Goal: Task Accomplishment & Management: Use online tool/utility

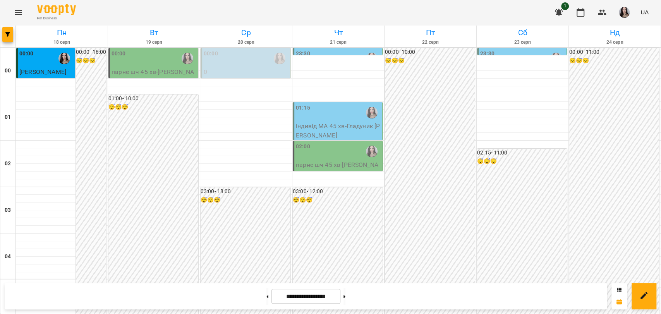
scroll to position [809, 0]
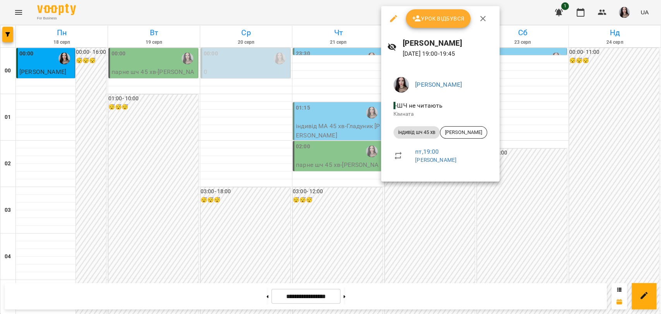
click at [434, 13] on button "Урок відбувся" at bounding box center [438, 18] width 65 height 19
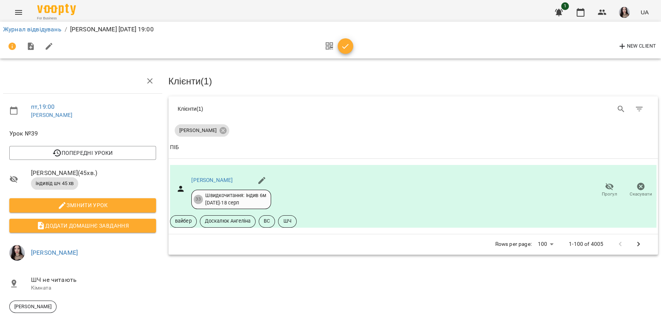
scroll to position [2, 0]
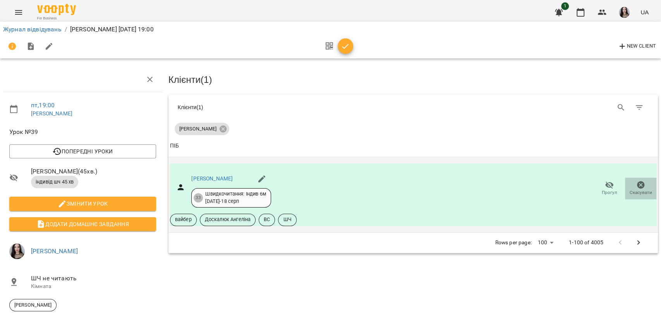
click at [630, 186] on span "Скасувати" at bounding box center [641, 188] width 22 height 15
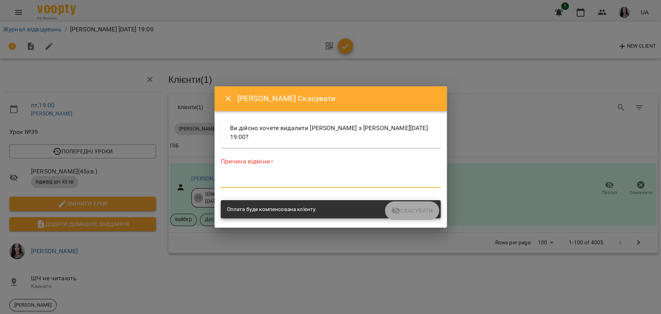
click at [268, 178] on textarea at bounding box center [331, 181] width 220 height 7
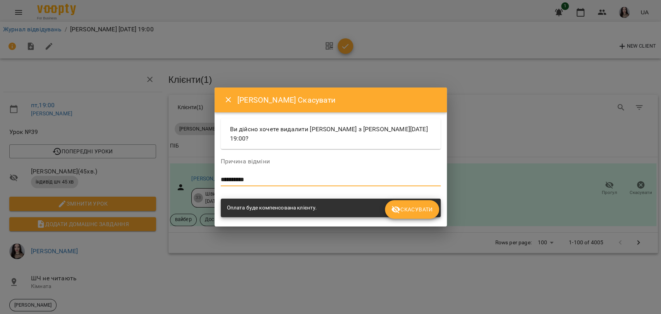
type textarea "**********"
click at [419, 207] on span "Скасувати" at bounding box center [411, 209] width 41 height 9
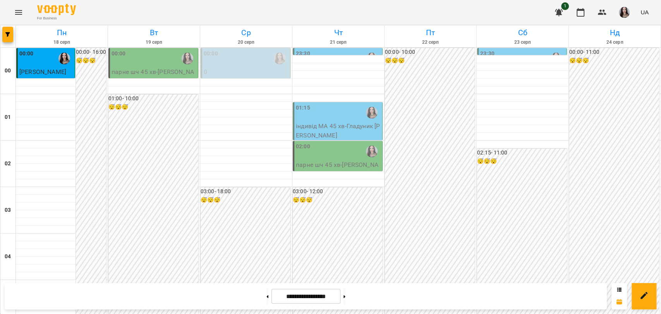
scroll to position [862, 0]
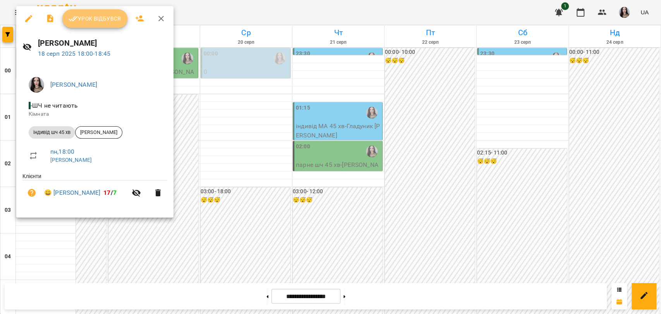
click at [98, 23] on span "Урок відбувся" at bounding box center [95, 18] width 53 height 9
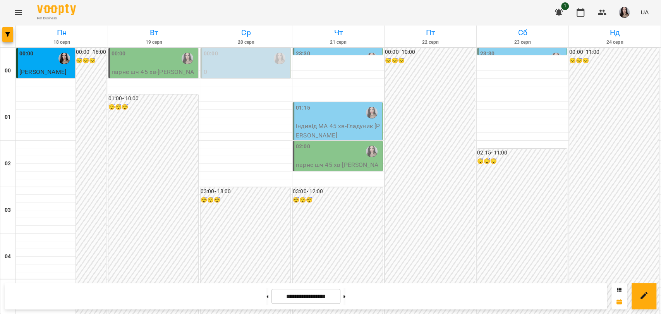
scroll to position [834, 0]
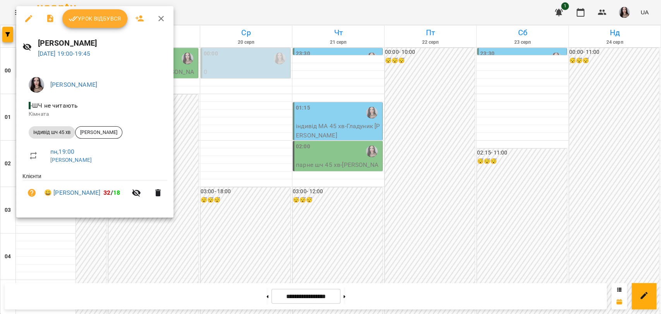
click at [83, 26] on button "Урок відбувся" at bounding box center [94, 18] width 65 height 19
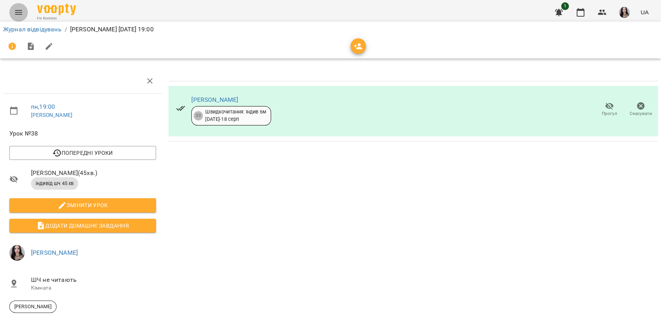
click at [19, 16] on icon "Menu" at bounding box center [18, 12] width 9 height 9
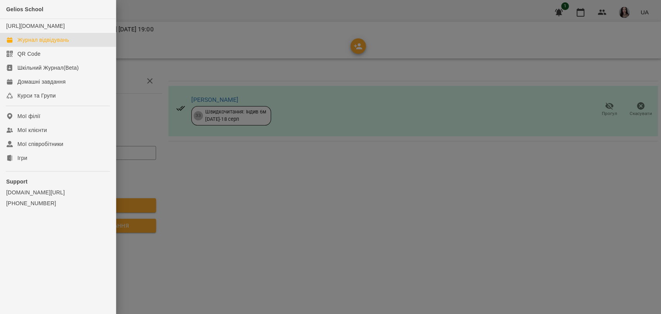
click at [42, 44] on div "Журнал відвідувань" at bounding box center [43, 40] width 52 height 8
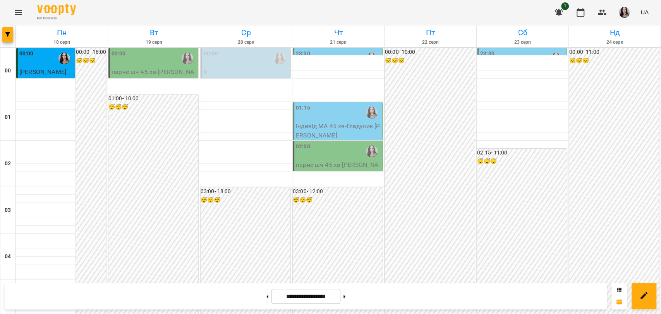
scroll to position [884, 0]
click at [267, 296] on button at bounding box center [268, 296] width 2 height 17
type input "**********"
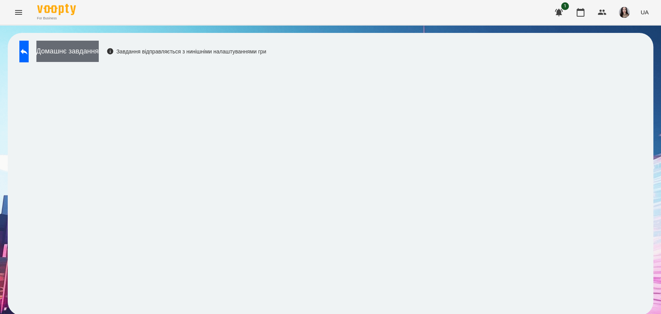
click at [83, 53] on button "Домашнє завдання" at bounding box center [67, 51] width 62 height 21
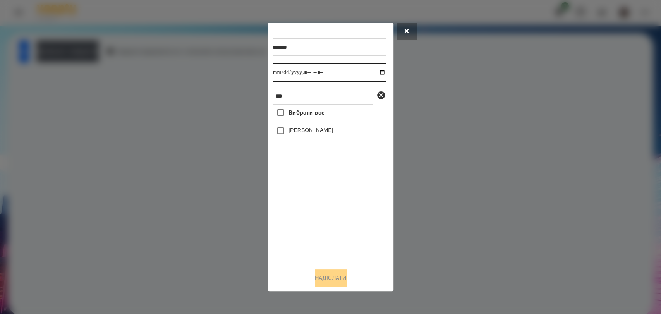
click at [281, 76] on input "datetime-local" at bounding box center [329, 72] width 113 height 19
type input "**********"
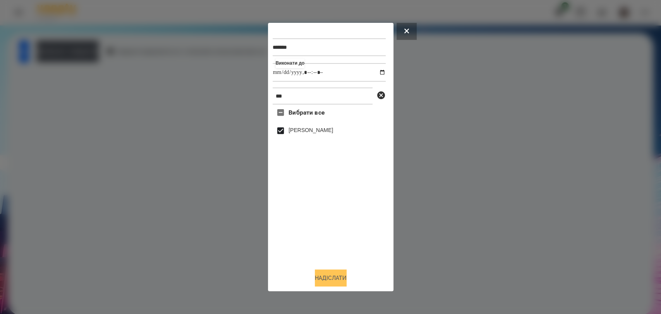
click at [337, 276] on button "Надіслати" at bounding box center [331, 278] width 32 height 17
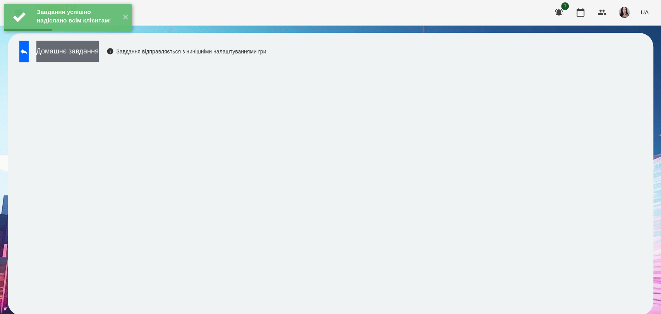
click at [99, 59] on button "Домашнє завдання" at bounding box center [67, 51] width 62 height 21
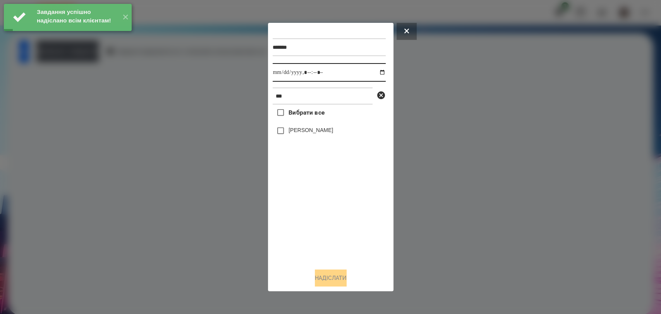
click at [279, 72] on input "datetime-local" at bounding box center [329, 72] width 113 height 19
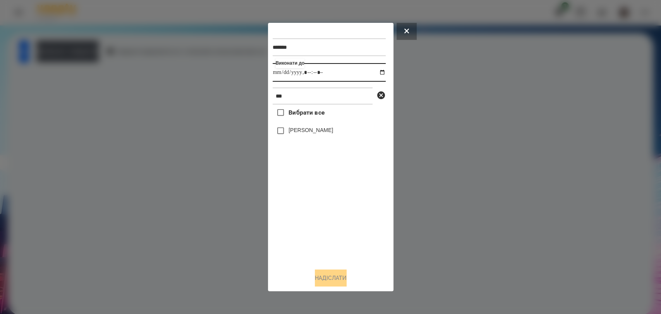
type input "**********"
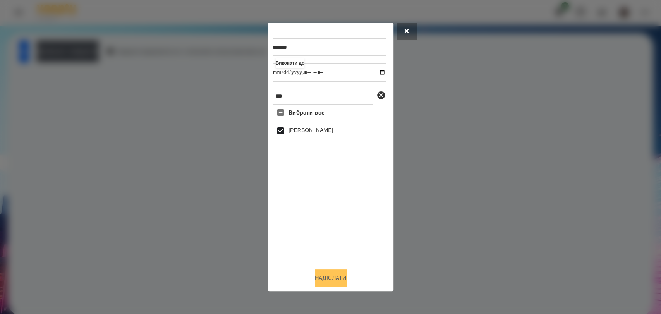
click at [328, 277] on button "Надіслати" at bounding box center [331, 278] width 32 height 17
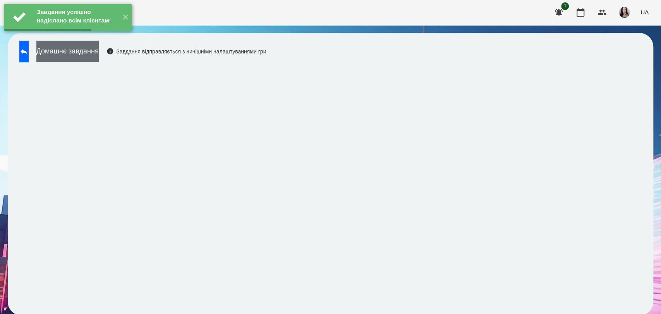
click at [97, 53] on button "Домашнє завдання" at bounding box center [67, 51] width 62 height 21
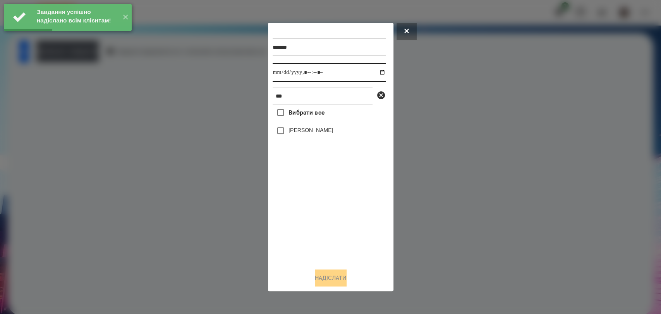
click at [280, 72] on input "datetime-local" at bounding box center [329, 72] width 113 height 19
type input "**********"
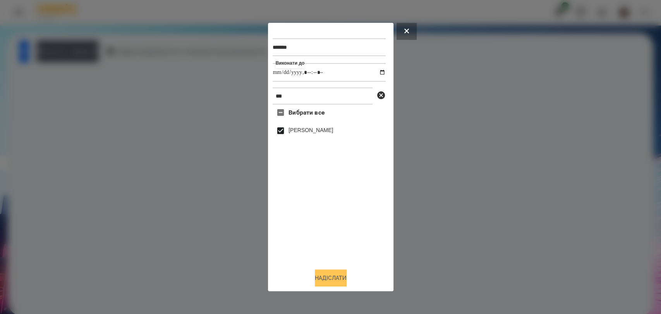
click at [334, 281] on button "Надіслати" at bounding box center [331, 278] width 32 height 17
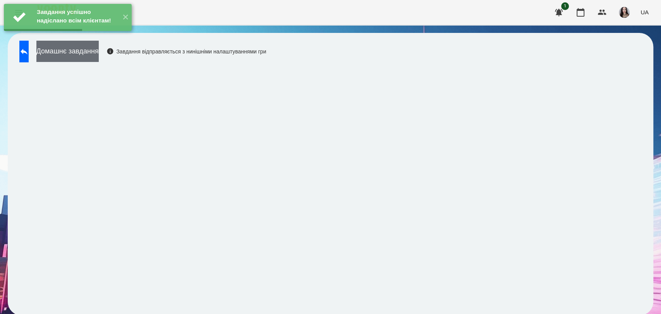
click at [99, 53] on button "Домашнє завдання" at bounding box center [67, 51] width 62 height 21
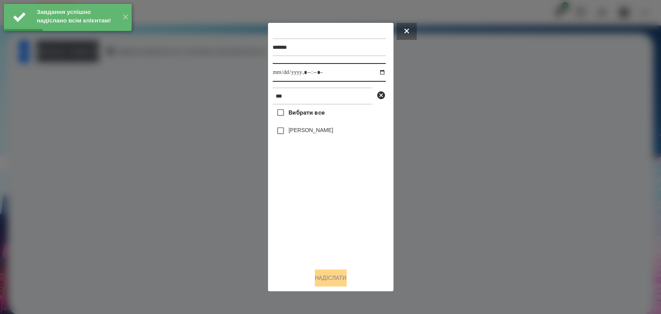
click at [280, 71] on input "datetime-local" at bounding box center [329, 72] width 113 height 19
type input "**********"
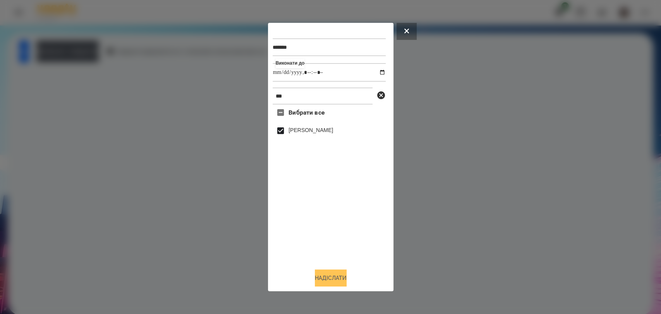
click at [337, 283] on button "Надіслати" at bounding box center [331, 278] width 32 height 17
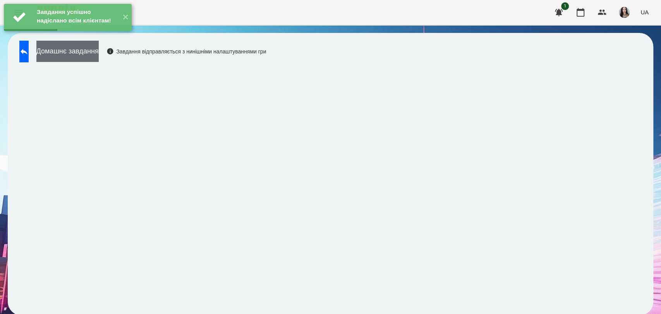
click at [97, 52] on button "Домашнє завдання" at bounding box center [67, 51] width 62 height 21
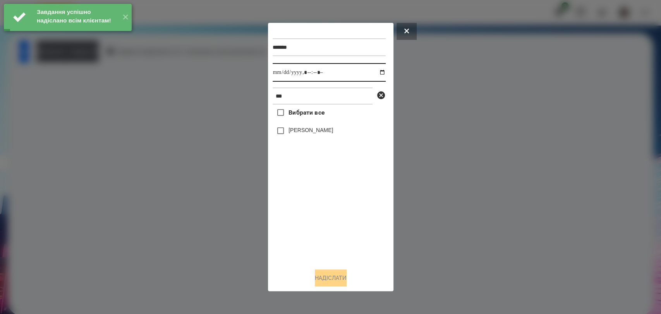
click at [279, 75] on input "datetime-local" at bounding box center [329, 72] width 113 height 19
type input "**********"
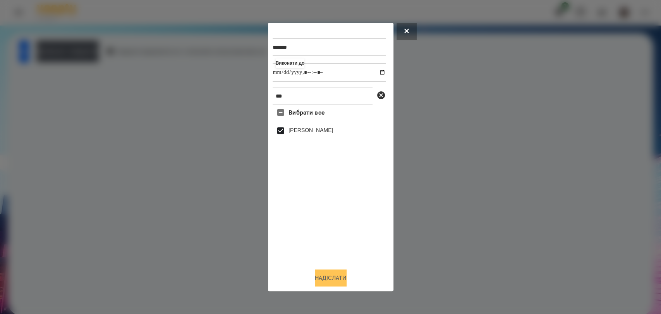
click at [336, 286] on button "Надіслати" at bounding box center [331, 278] width 32 height 17
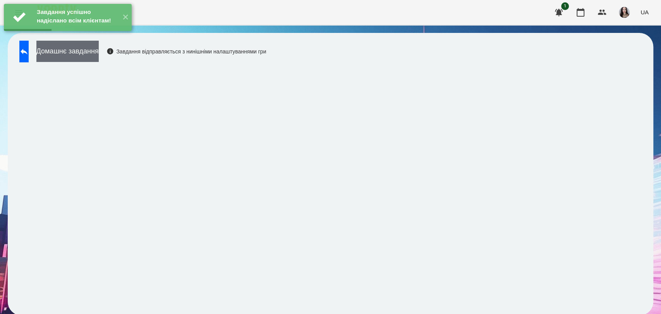
click at [99, 53] on button "Домашнє завдання" at bounding box center [67, 51] width 62 height 21
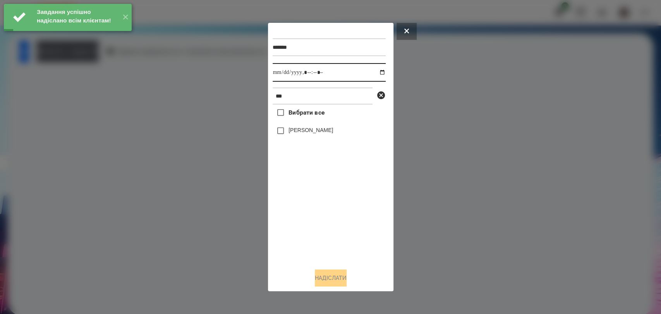
click at [274, 72] on input "datetime-local" at bounding box center [329, 72] width 113 height 19
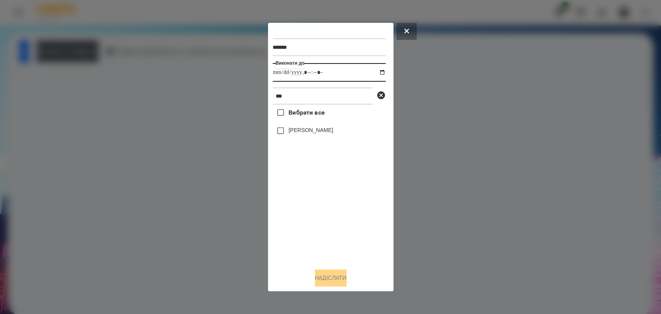
click at [278, 72] on input "datetime-local" at bounding box center [329, 72] width 113 height 19
type input "**********"
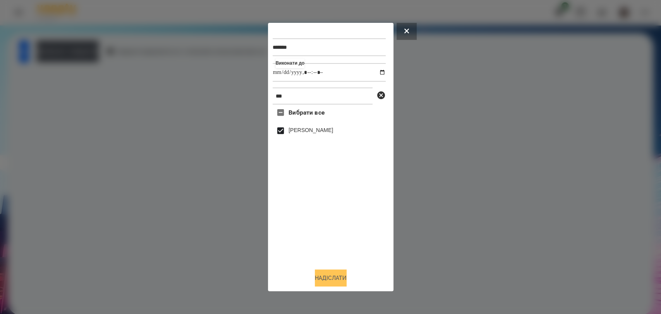
click at [332, 283] on button "Надіслати" at bounding box center [331, 278] width 32 height 17
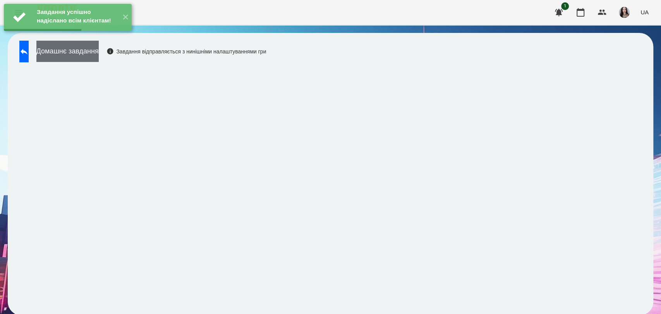
click at [91, 55] on button "Домашнє завдання" at bounding box center [67, 51] width 62 height 21
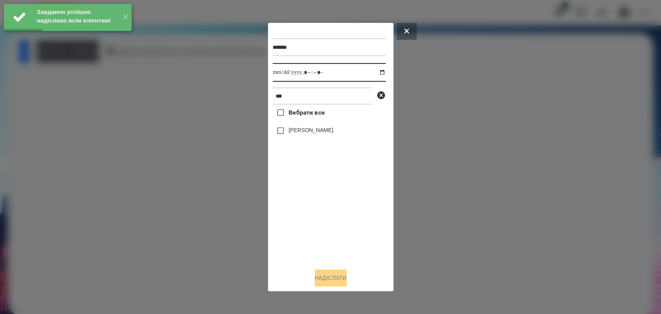
click at [279, 73] on input "datetime-local" at bounding box center [329, 72] width 113 height 19
type input "**********"
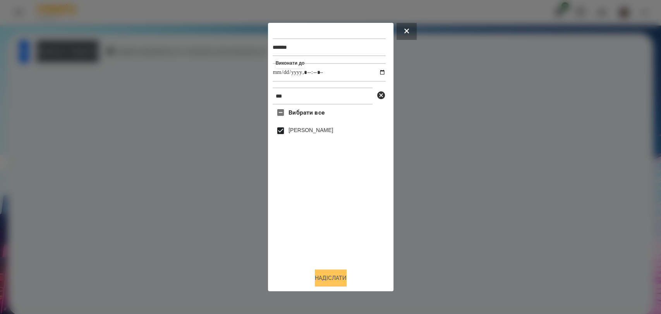
click at [336, 281] on button "Надіслати" at bounding box center [331, 278] width 32 height 17
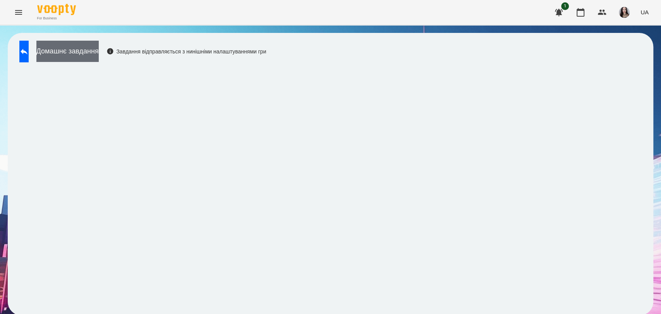
click at [99, 45] on button "Домашнє завдання" at bounding box center [67, 51] width 62 height 21
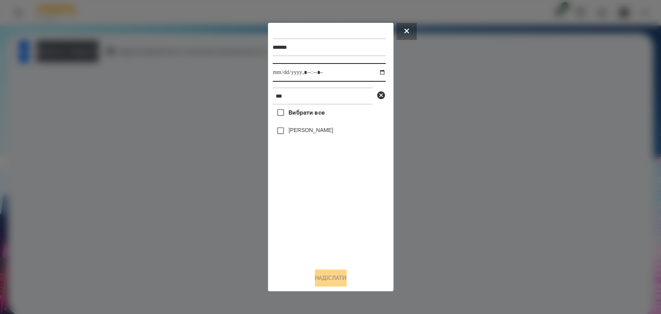
click at [281, 72] on input "datetime-local" at bounding box center [329, 72] width 113 height 19
type input "**********"
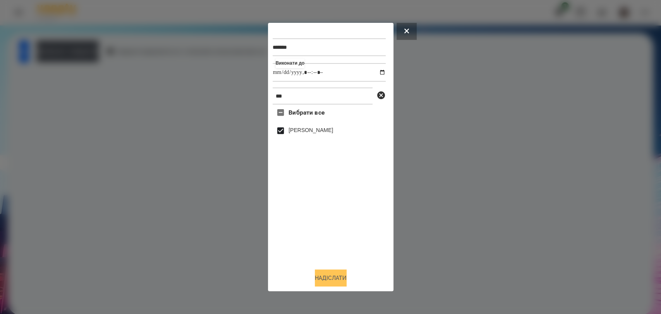
click at [347, 274] on button "Надіслати" at bounding box center [331, 278] width 32 height 17
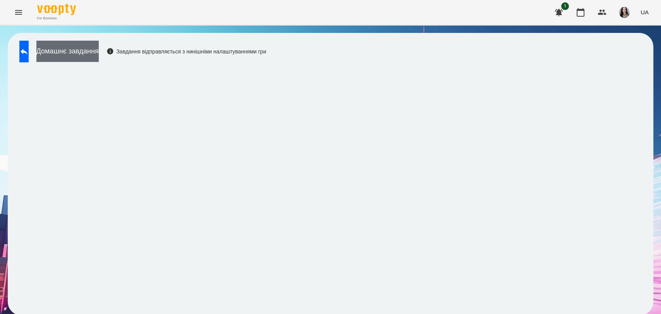
click at [99, 47] on button "Домашнє завдання" at bounding box center [67, 51] width 62 height 21
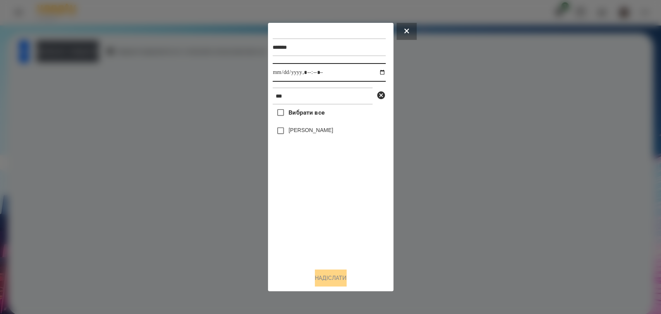
click at [280, 72] on input "datetime-local" at bounding box center [329, 72] width 113 height 19
type input "**********"
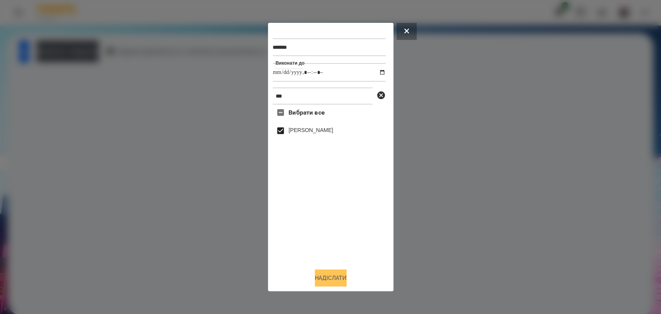
click at [338, 275] on button "Надіслати" at bounding box center [331, 278] width 32 height 17
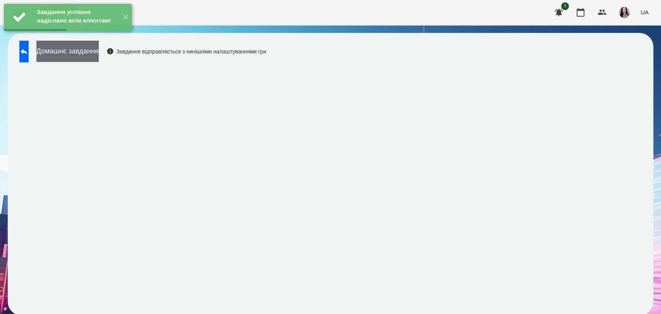
click at [99, 50] on button "Домашнє завдання" at bounding box center [67, 51] width 62 height 21
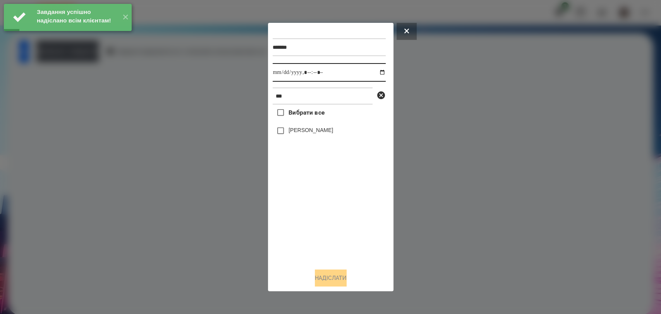
click at [278, 77] on input "datetime-local" at bounding box center [329, 72] width 113 height 19
type input "**********"
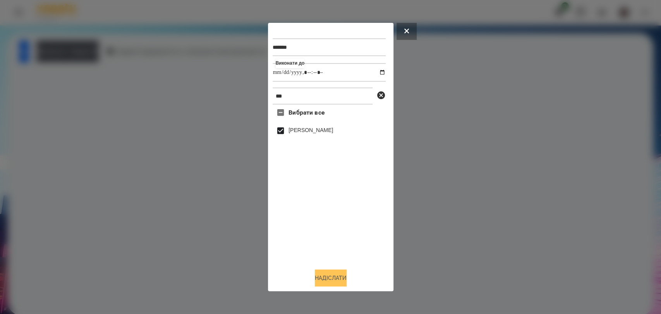
click at [341, 275] on button "Надіслати" at bounding box center [331, 278] width 32 height 17
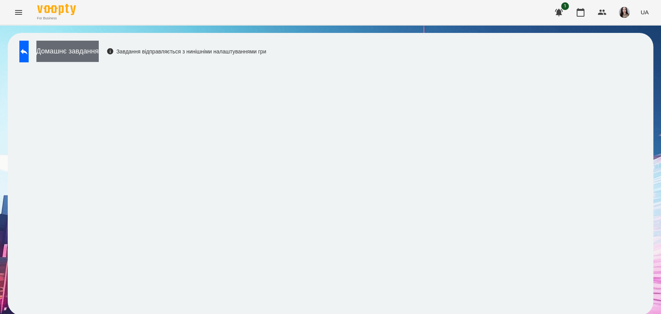
click at [99, 48] on button "Домашнє завдання" at bounding box center [67, 51] width 62 height 21
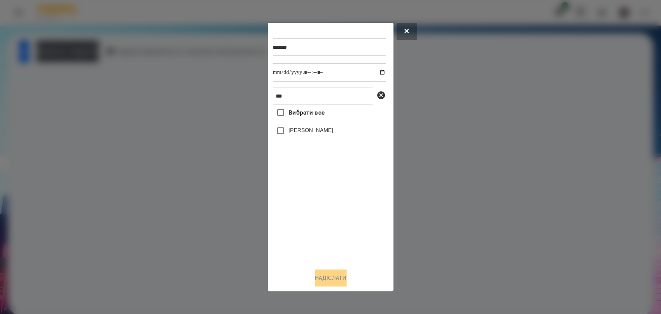
click at [273, 272] on div "Надіслати" at bounding box center [331, 278] width 116 height 17
click at [405, 30] on icon at bounding box center [407, 31] width 5 height 5
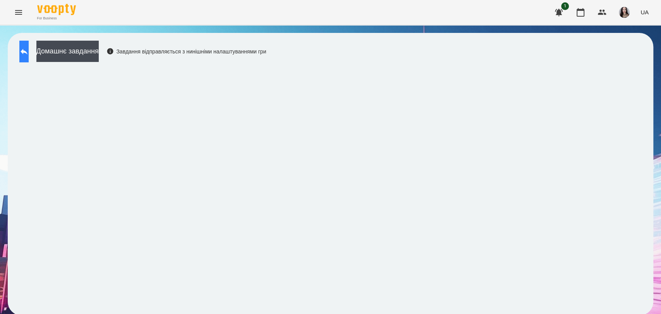
click at [29, 41] on button at bounding box center [23, 52] width 9 height 22
